Goal: Find specific page/section: Find specific page/section

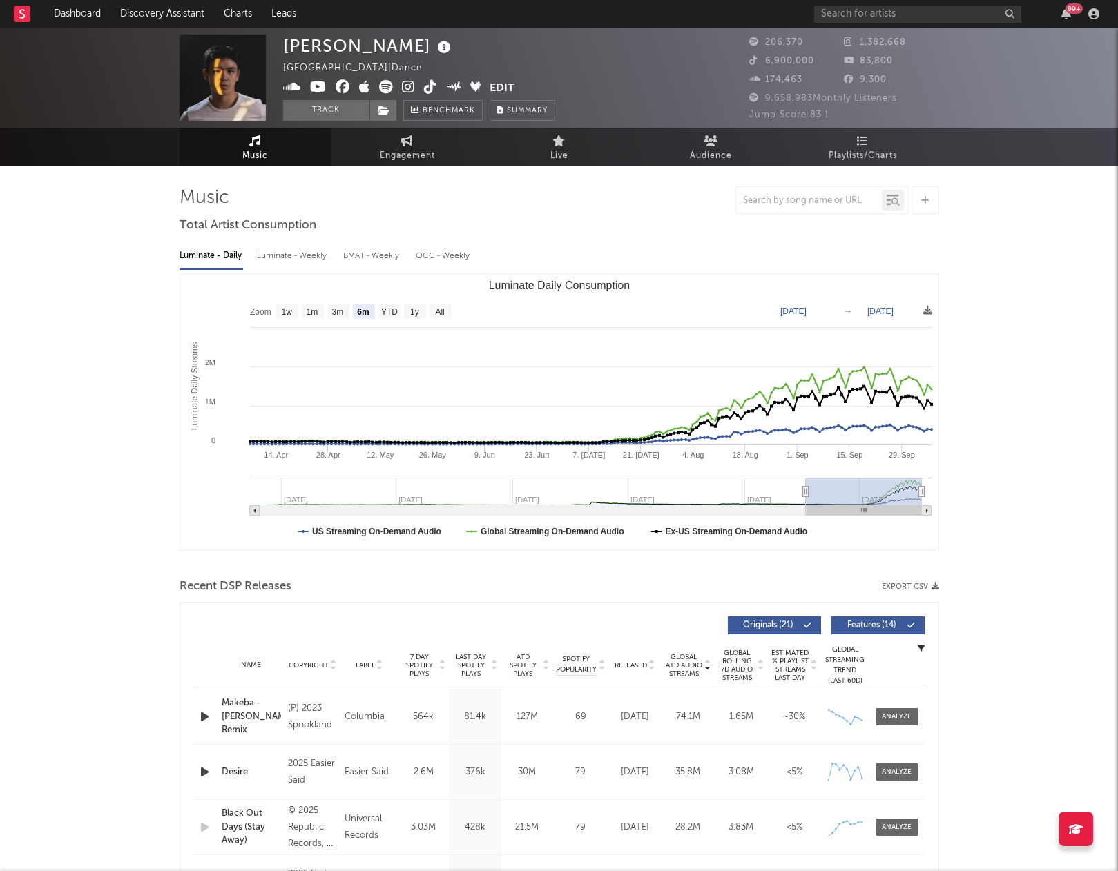
select select "6m"
click at [892, 17] on input "text" at bounding box center [917, 14] width 207 height 17
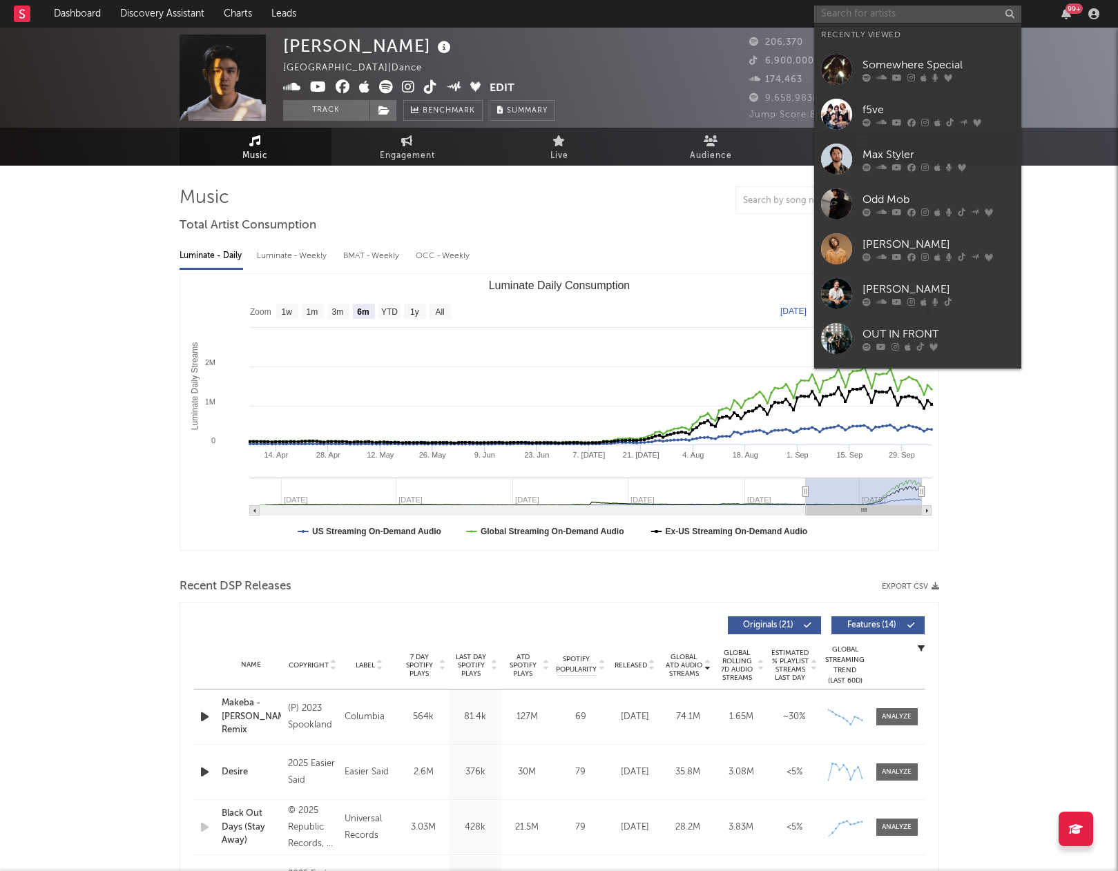
type input "p"
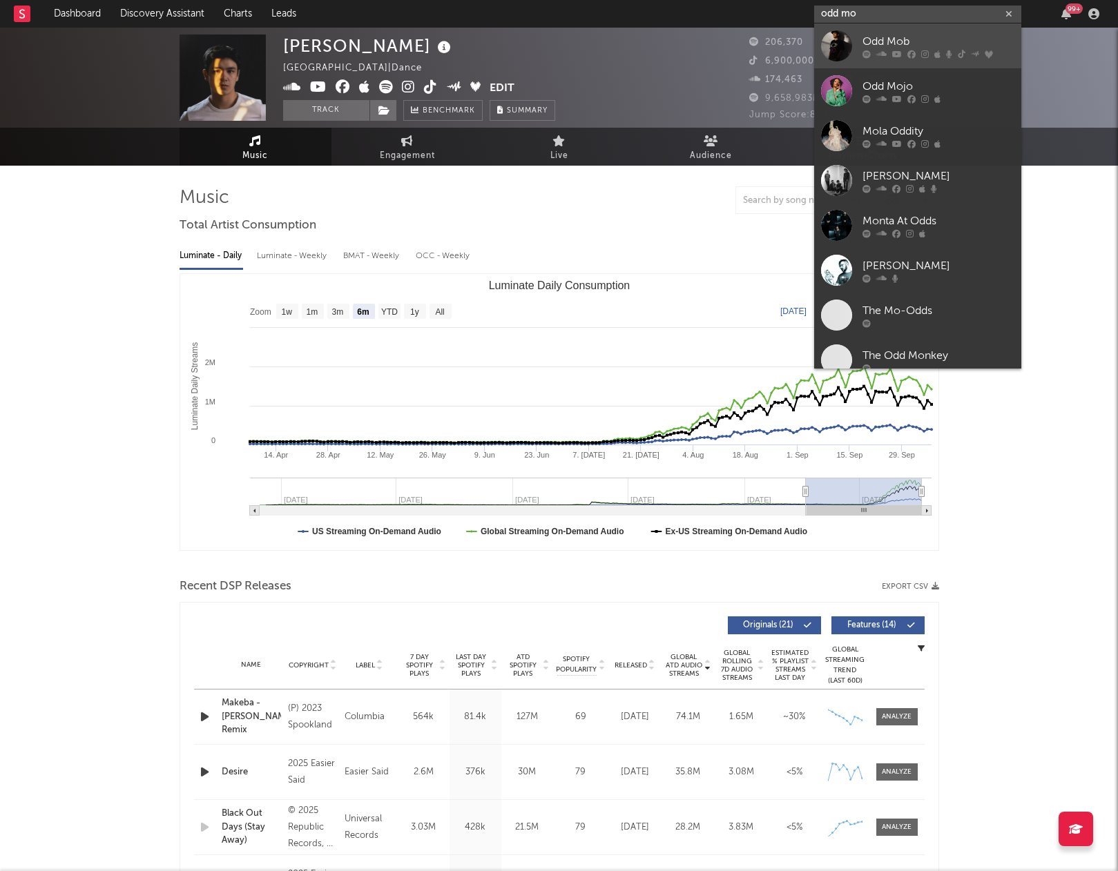
type input "odd mo"
click at [831, 46] on div at bounding box center [836, 45] width 31 height 31
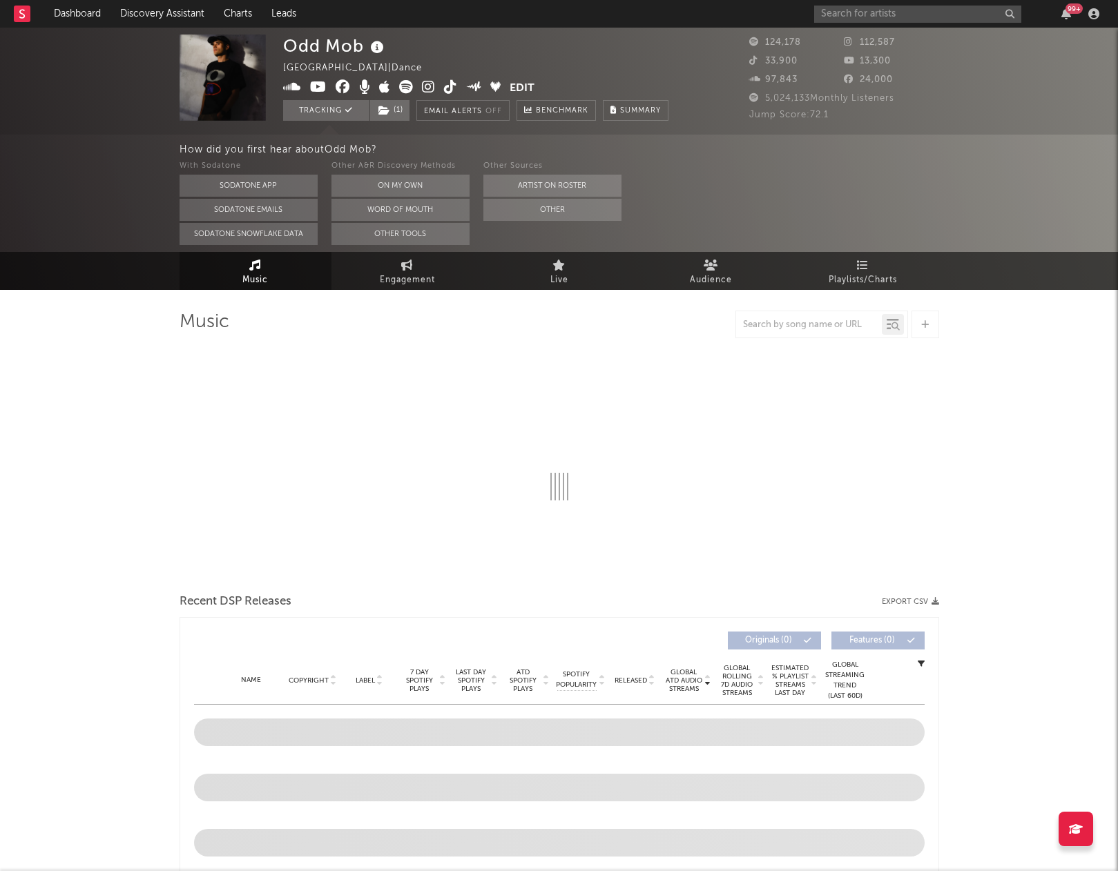
select select "6m"
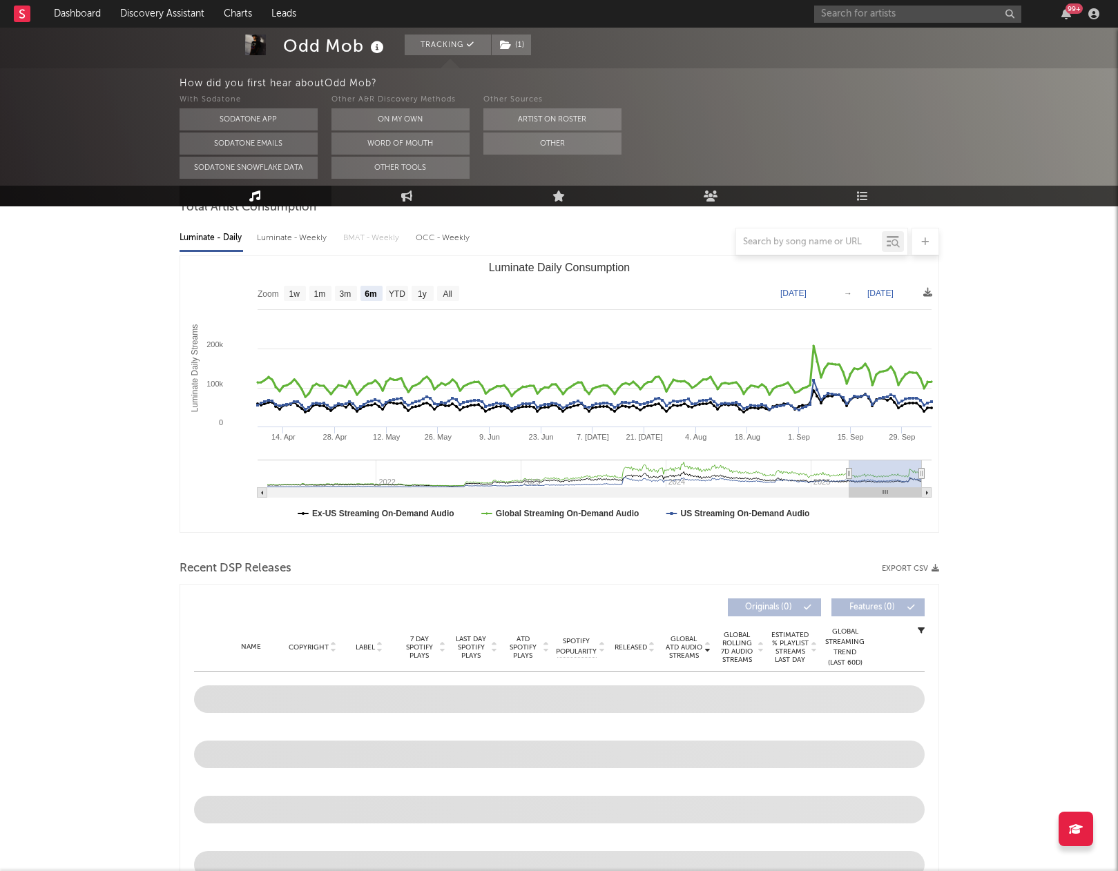
scroll to position [657, 0]
